Goal: Check status: Check status

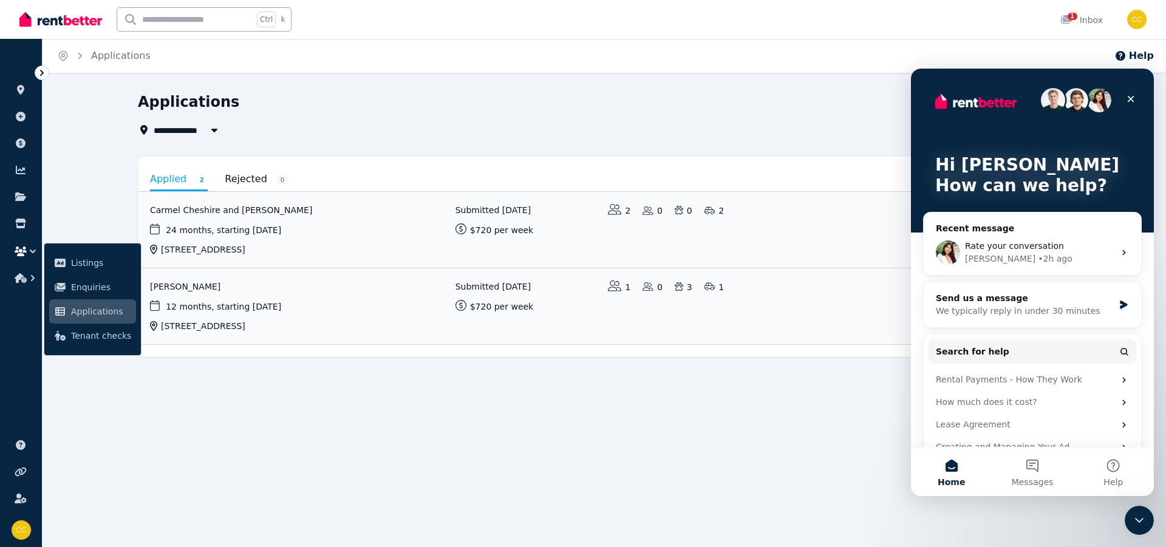
click at [46, 72] on icon at bounding box center [42, 73] width 12 height 12
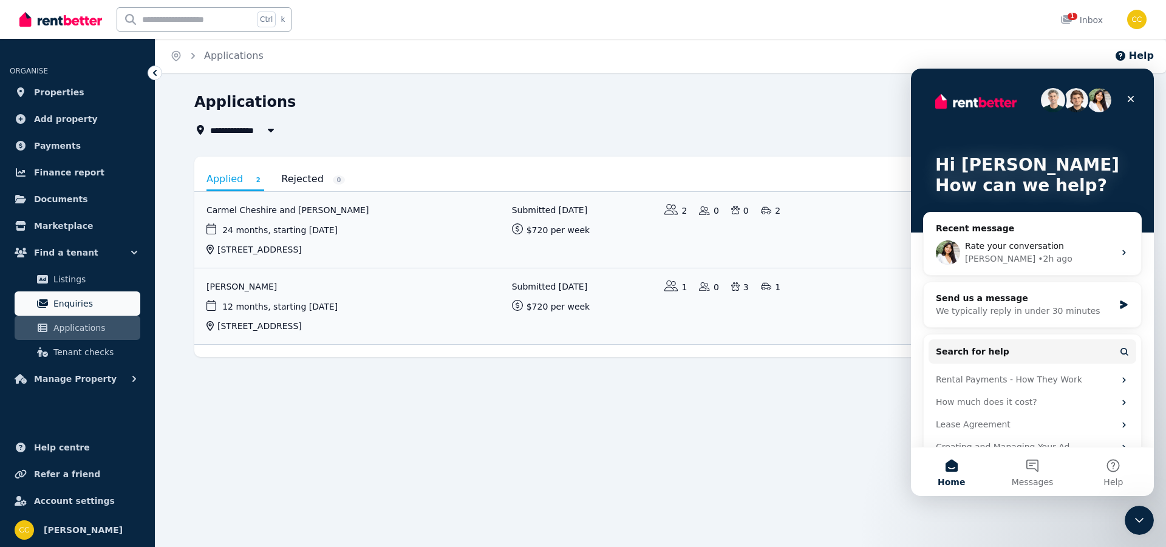
click at [73, 299] on span "Enquiries" at bounding box center [94, 303] width 82 height 15
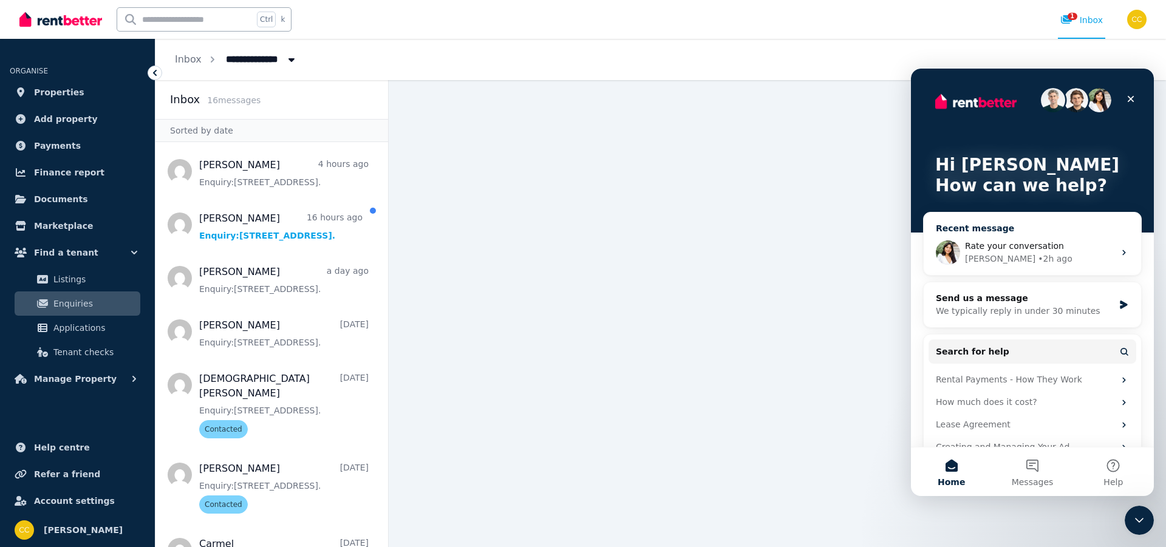
click at [1060, 251] on div "Rate your conversation" at bounding box center [1039, 246] width 149 height 13
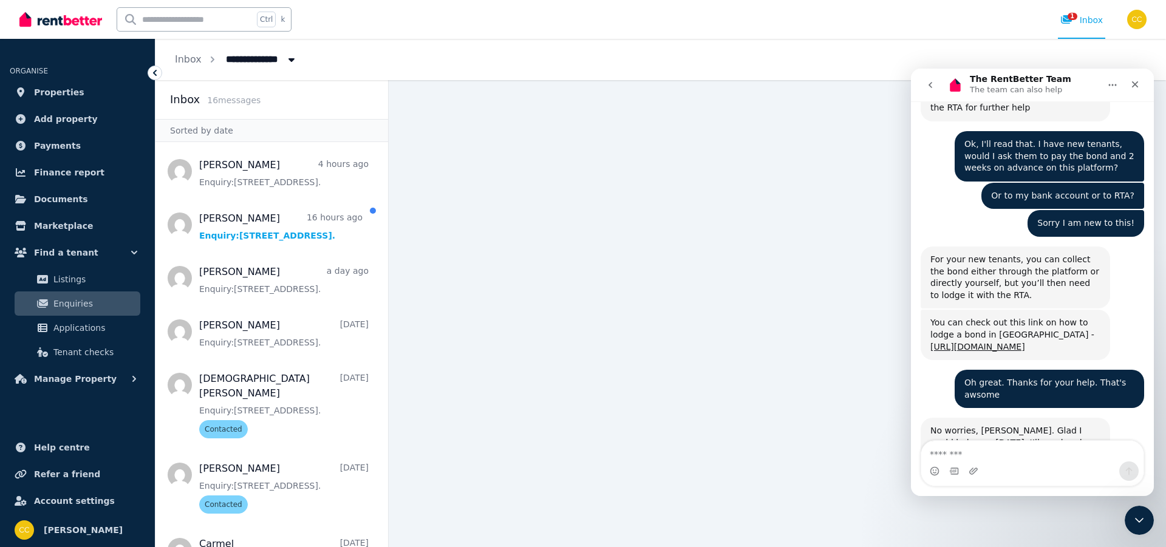
scroll to position [2294, 0]
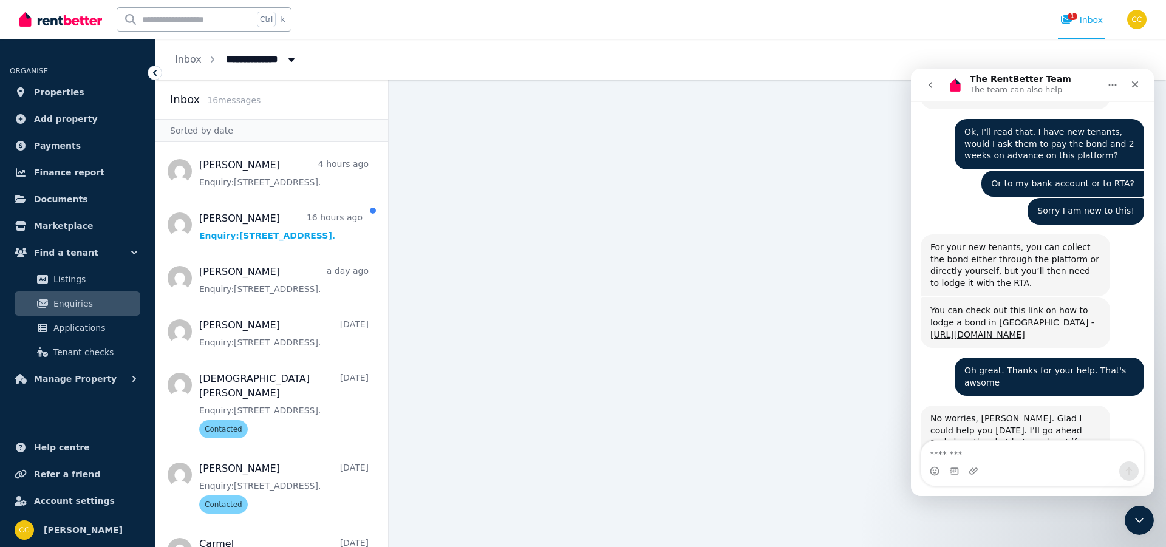
click at [1066, 511] on span "Amazing" at bounding box center [1063, 522] width 22 height 22
click at [1128, 84] on div "Close" at bounding box center [1135, 84] width 22 height 22
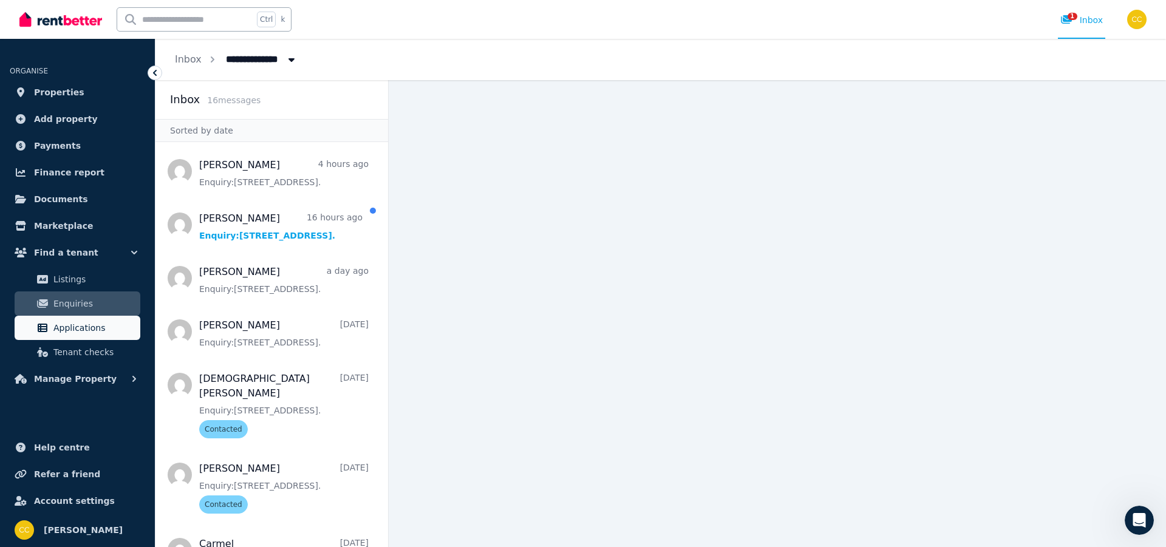
click at [79, 333] on span "Applications" at bounding box center [94, 328] width 82 height 15
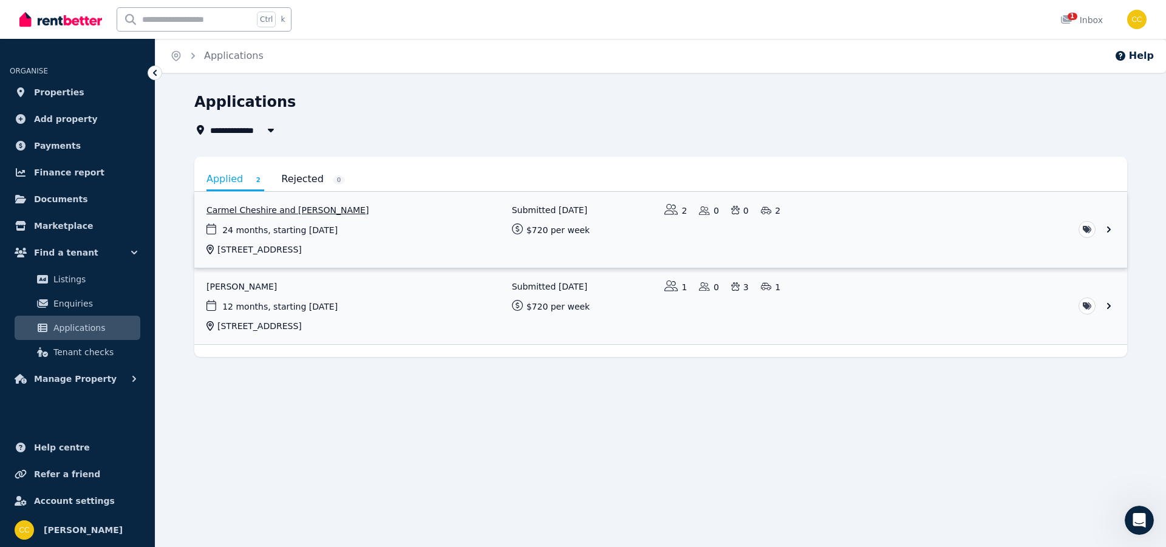
click at [322, 211] on link "View application: Carmel Cheshire and Dennis Cheshire" at bounding box center [660, 230] width 933 height 76
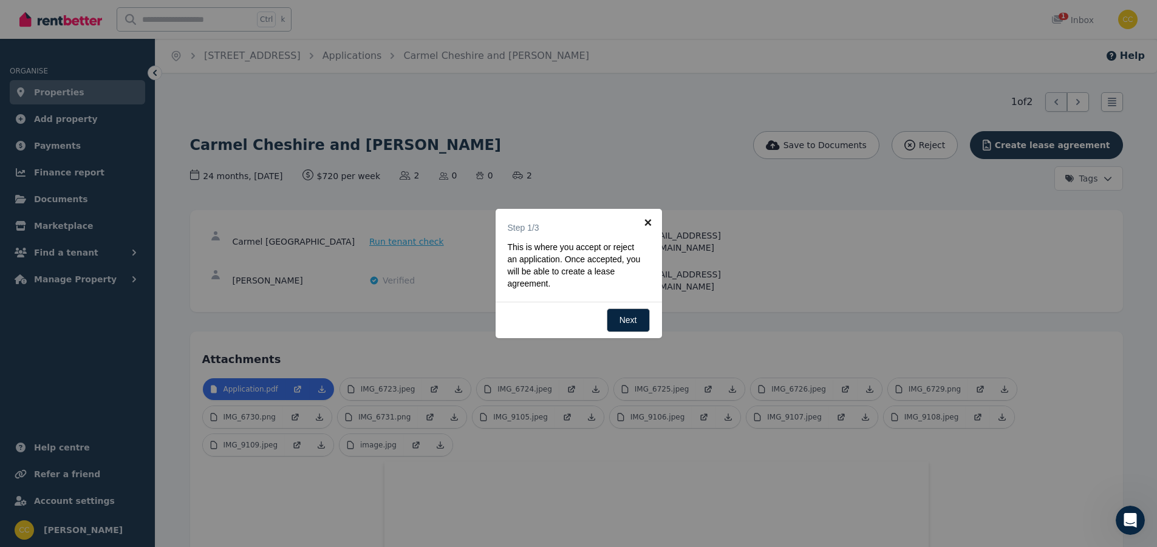
click at [648, 220] on link "×" at bounding box center [648, 222] width 27 height 27
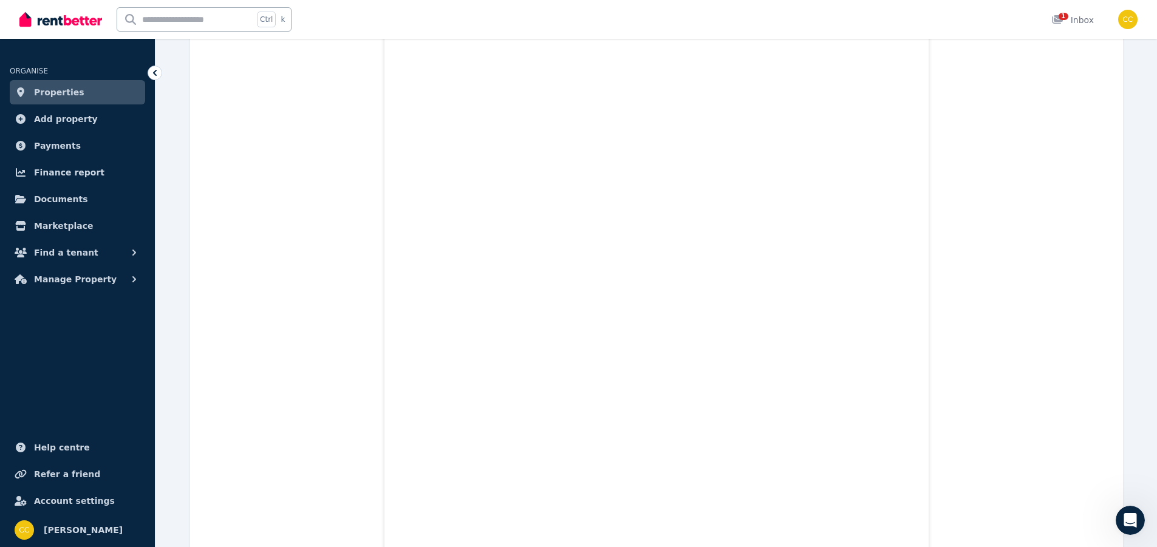
scroll to position [3583, 0]
click at [700, 1] on div "Ctrl k 1 Inbox" at bounding box center [557, 19] width 1077 height 39
